Goal: Book appointment/travel/reservation

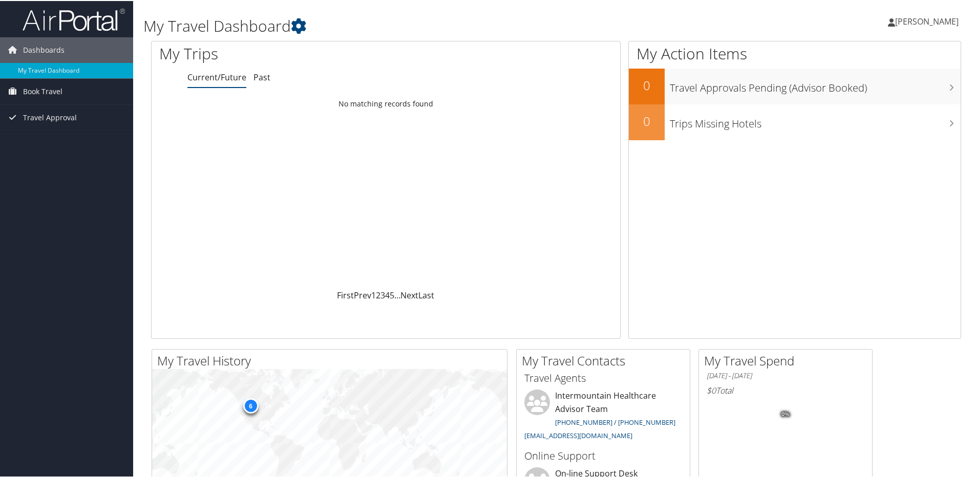
click at [578, 17] on h1 "My Travel Dashboard" at bounding box center [418, 25] width 551 height 22
click at [56, 92] on span "Book Travel" at bounding box center [42, 91] width 39 height 26
click at [57, 129] on link "Book/Manage Online Trips" at bounding box center [66, 126] width 133 height 15
